Goal: Check status: Check status

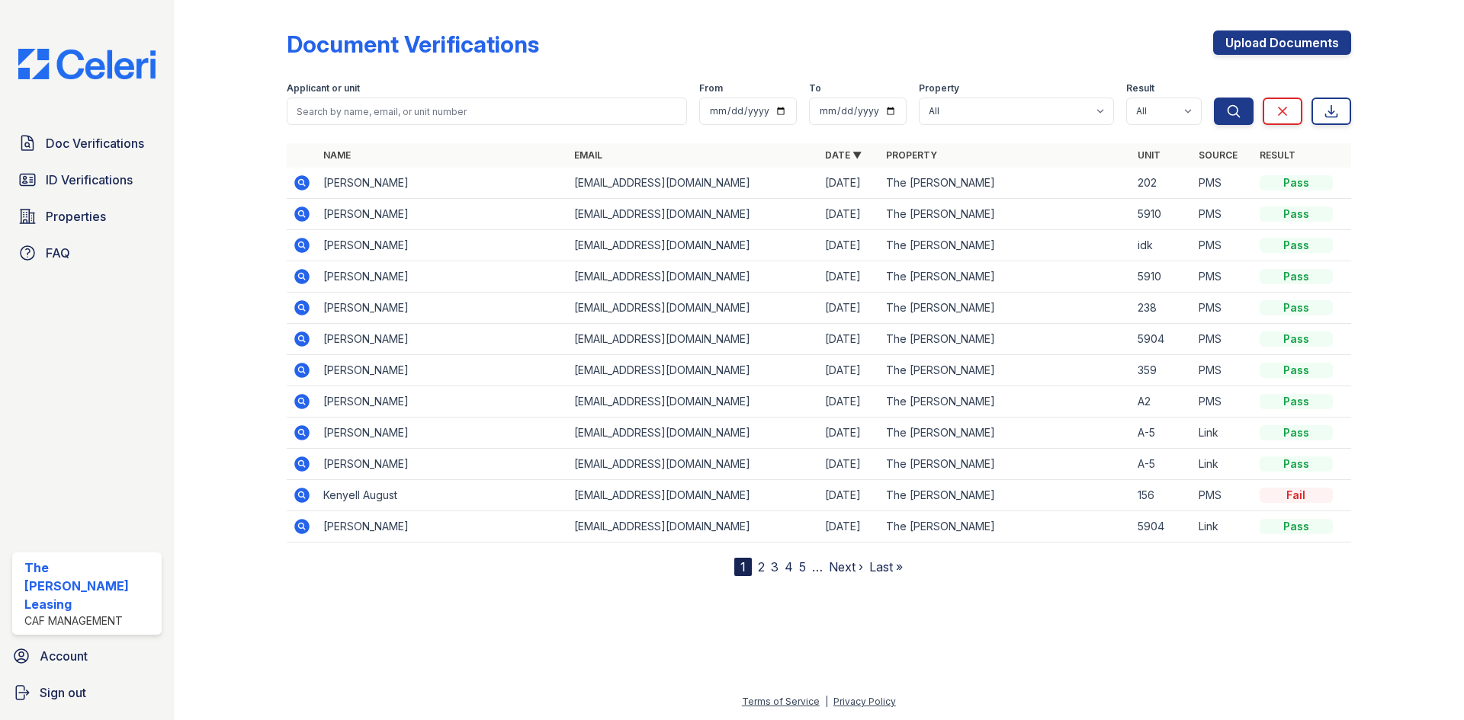
click at [306, 210] on icon at bounding box center [301, 214] width 15 height 15
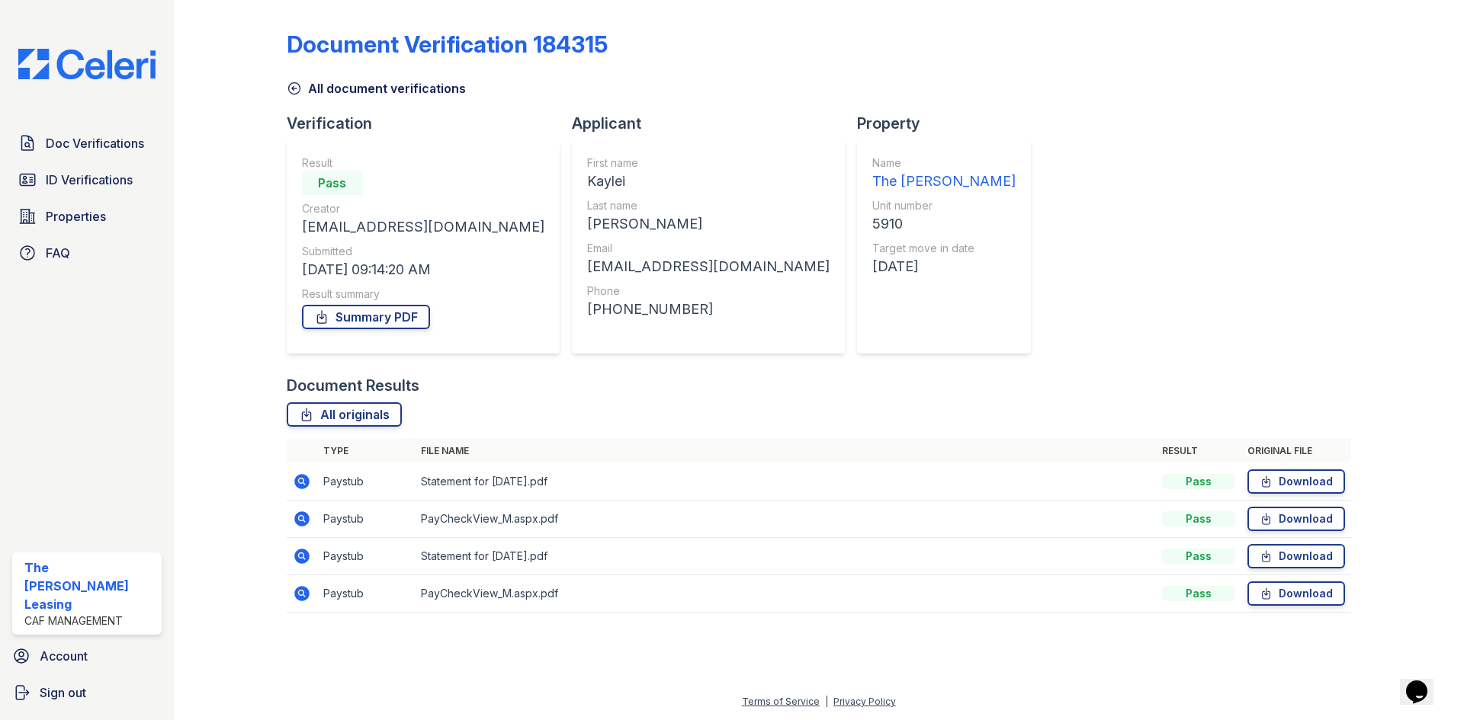
click at [287, 87] on icon at bounding box center [294, 88] width 15 height 15
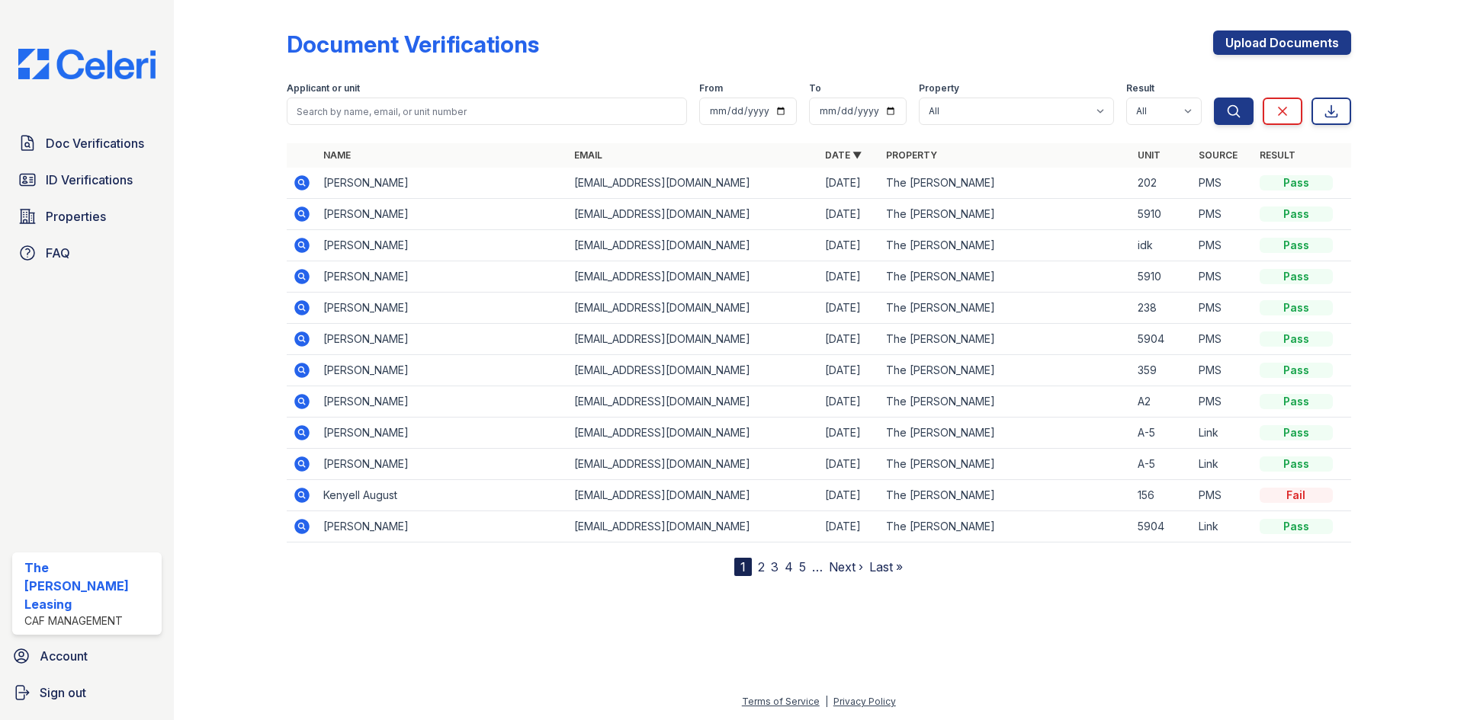
click at [301, 217] on icon at bounding box center [301, 214] width 15 height 15
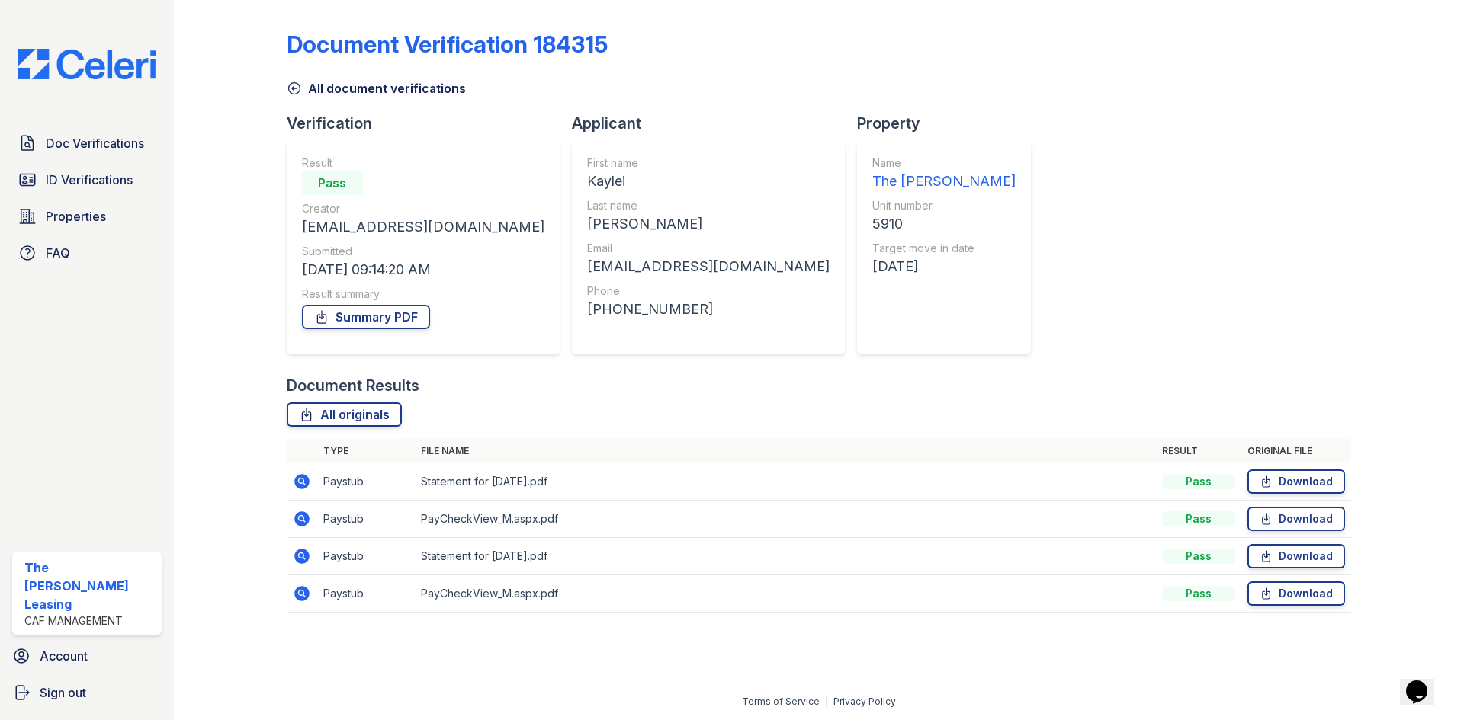
click at [297, 93] on icon at bounding box center [293, 88] width 11 height 11
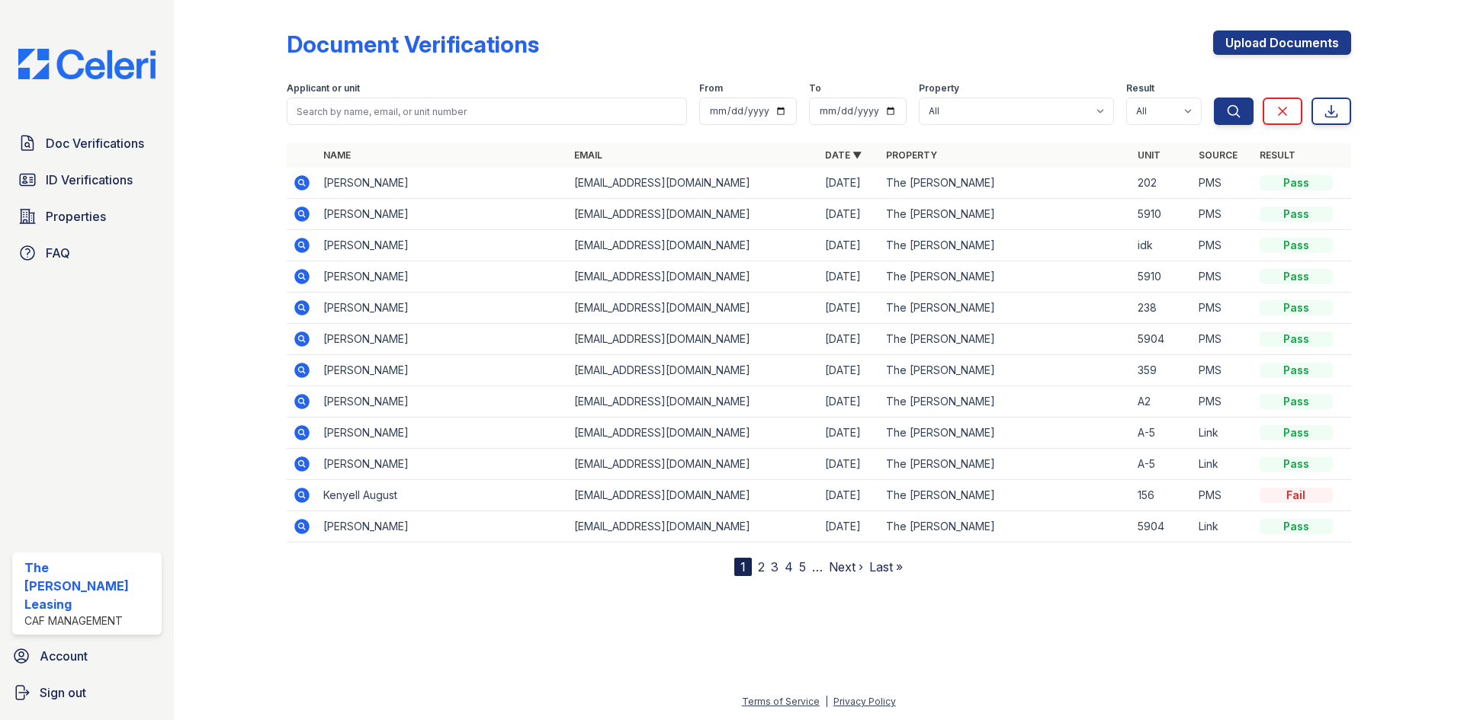
click at [300, 279] on icon at bounding box center [301, 276] width 15 height 15
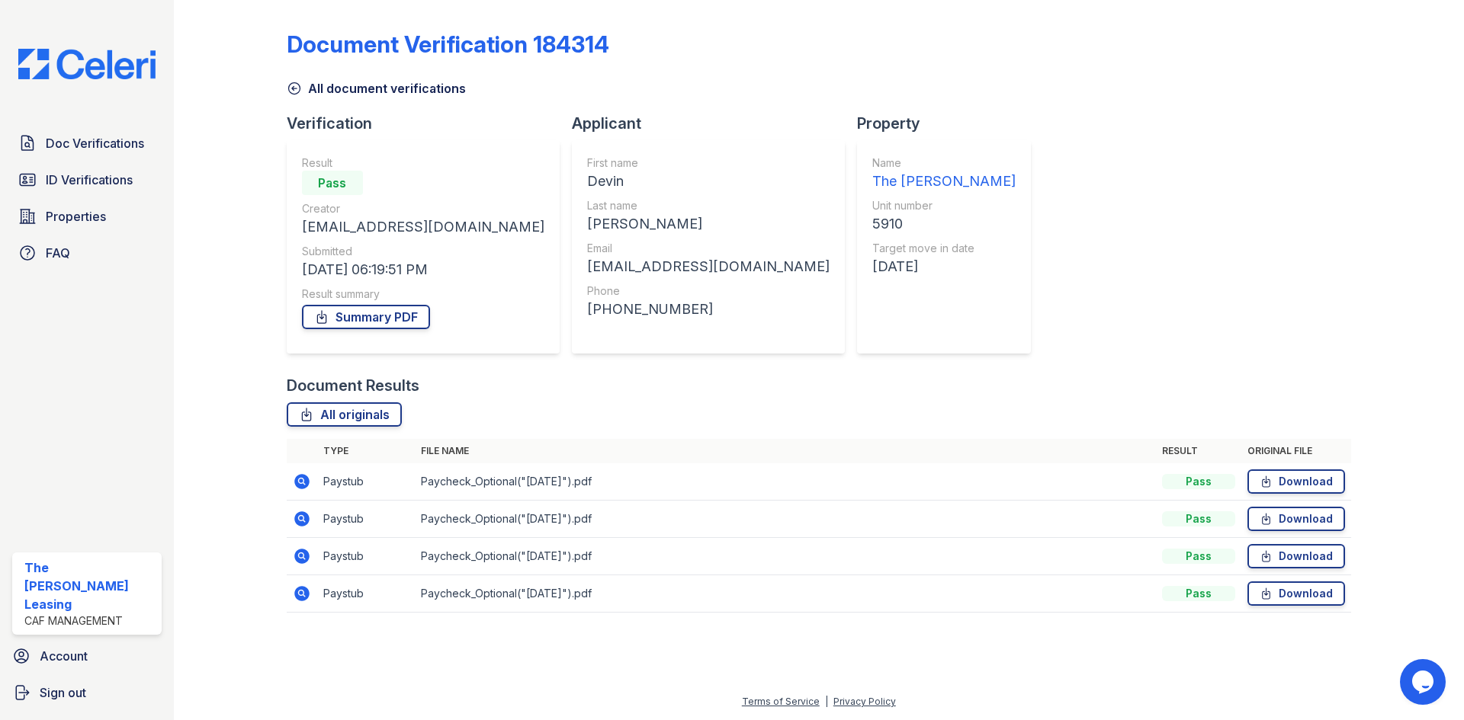
click at [293, 84] on icon at bounding box center [294, 88] width 15 height 15
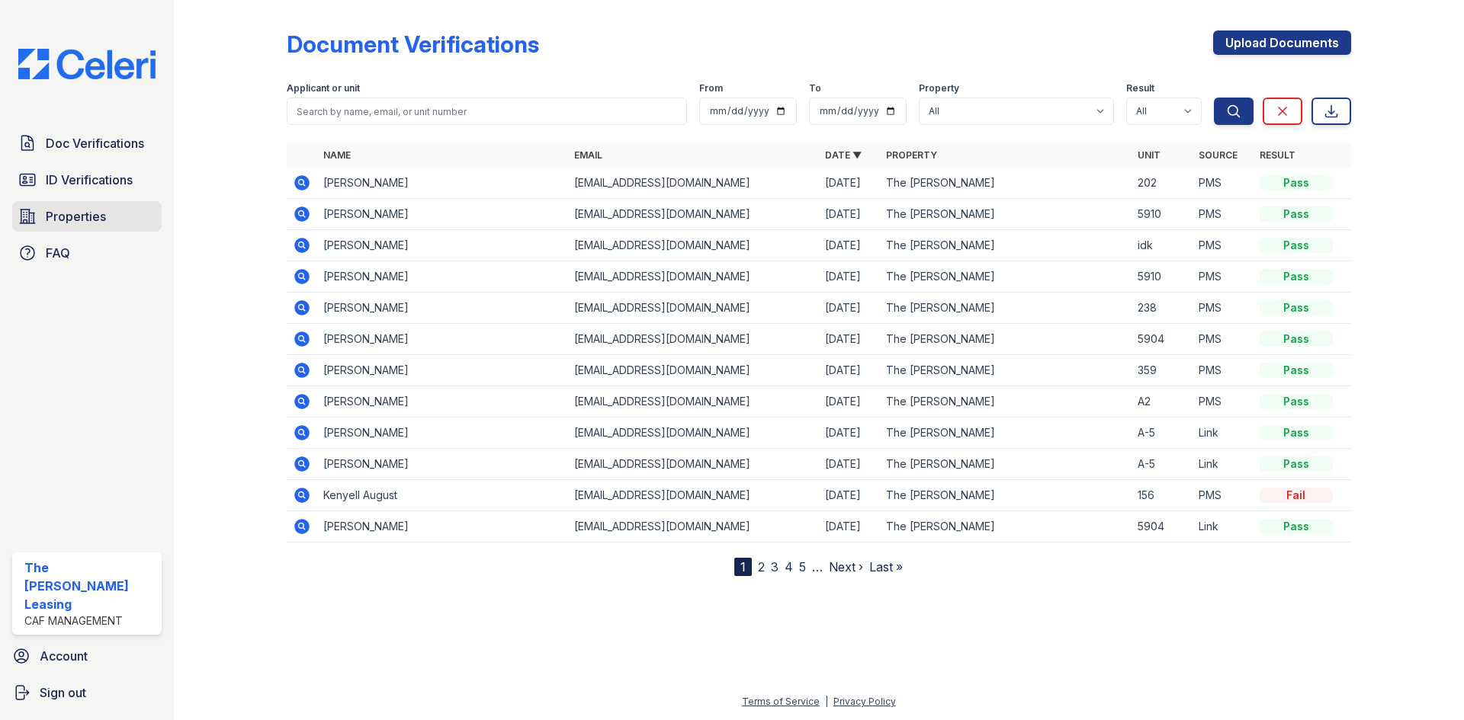
click at [89, 213] on span "Properties" at bounding box center [76, 216] width 60 height 18
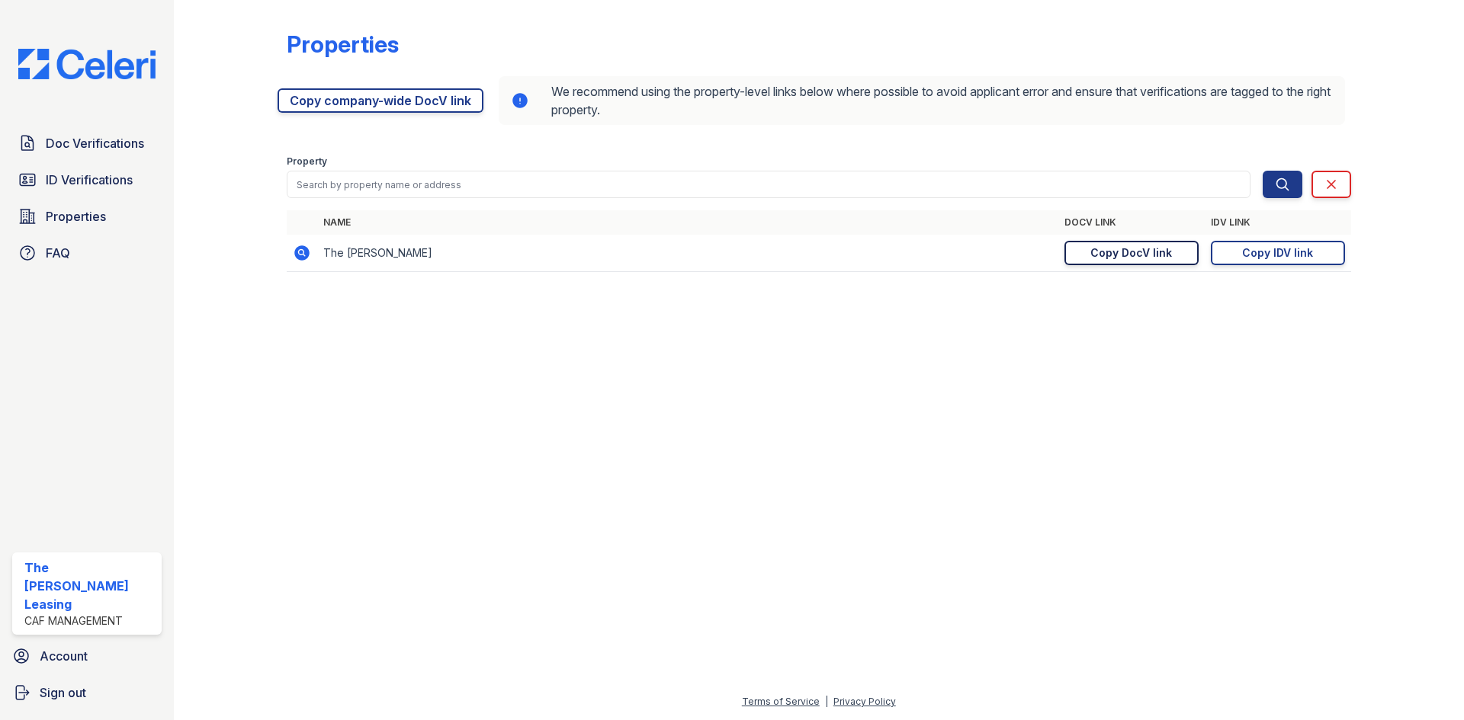
click at [1114, 250] on div "Copy DocV link" at bounding box center [1131, 252] width 82 height 15
click at [96, 138] on span "Doc Verifications" at bounding box center [95, 143] width 98 height 18
